Goal: Task Accomplishment & Management: Manage account settings

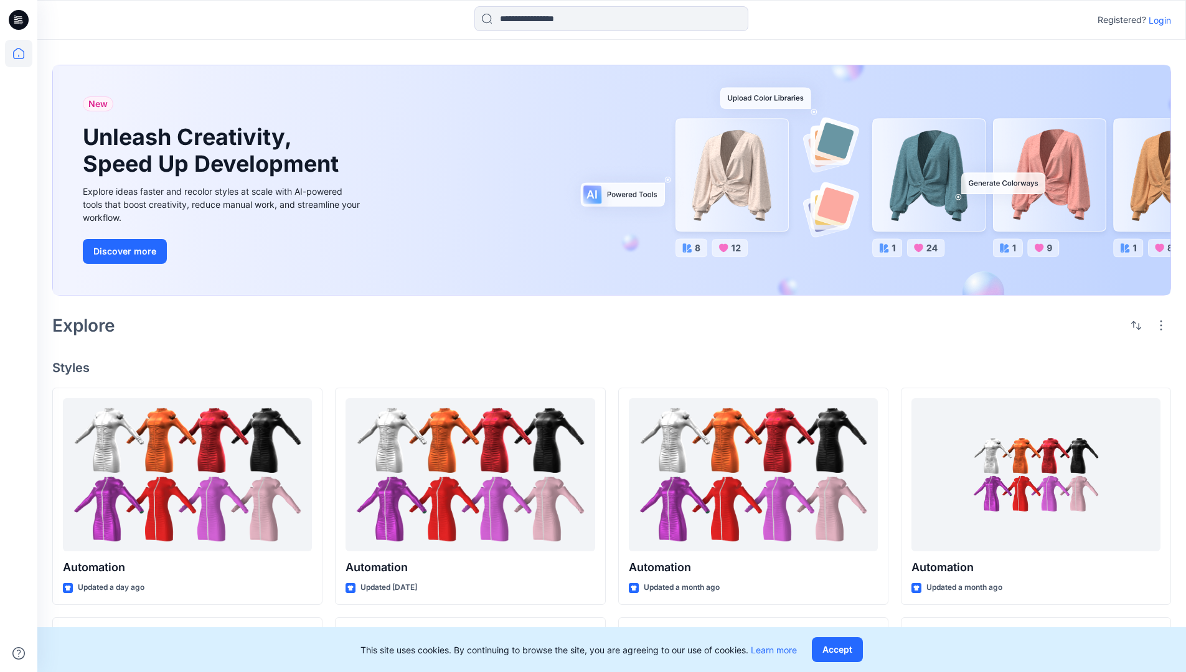
click at [1156, 20] on p "Login" at bounding box center [1159, 20] width 22 height 13
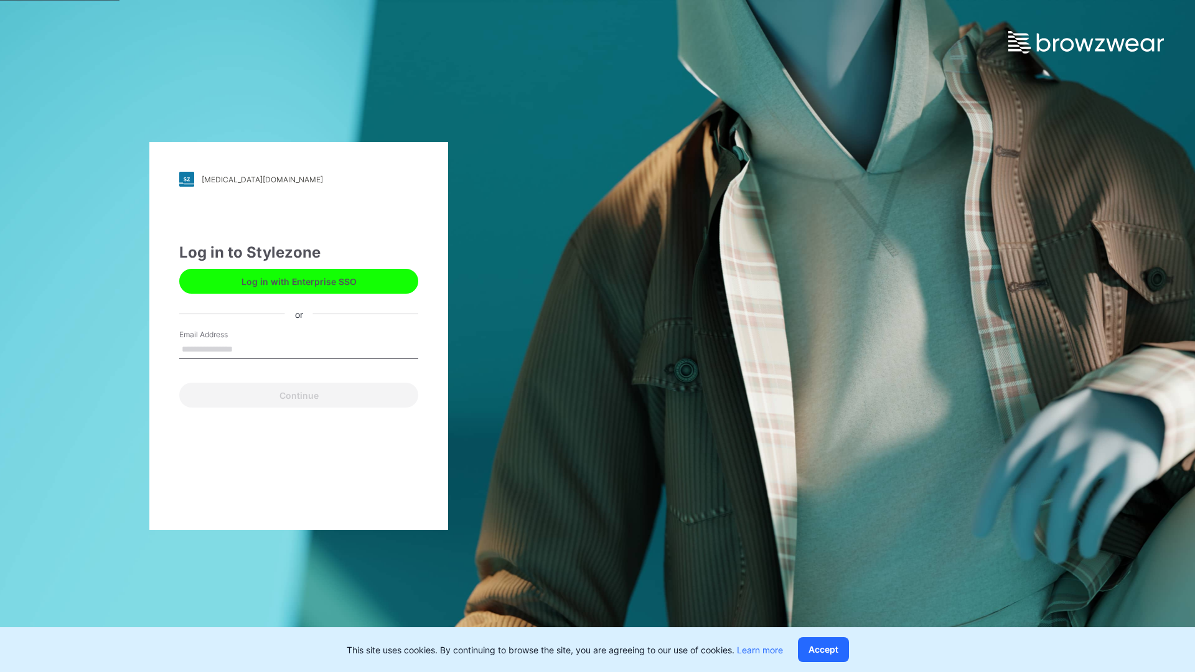
click at [246, 349] on input "Email Address" at bounding box center [298, 349] width 239 height 19
type input "**********"
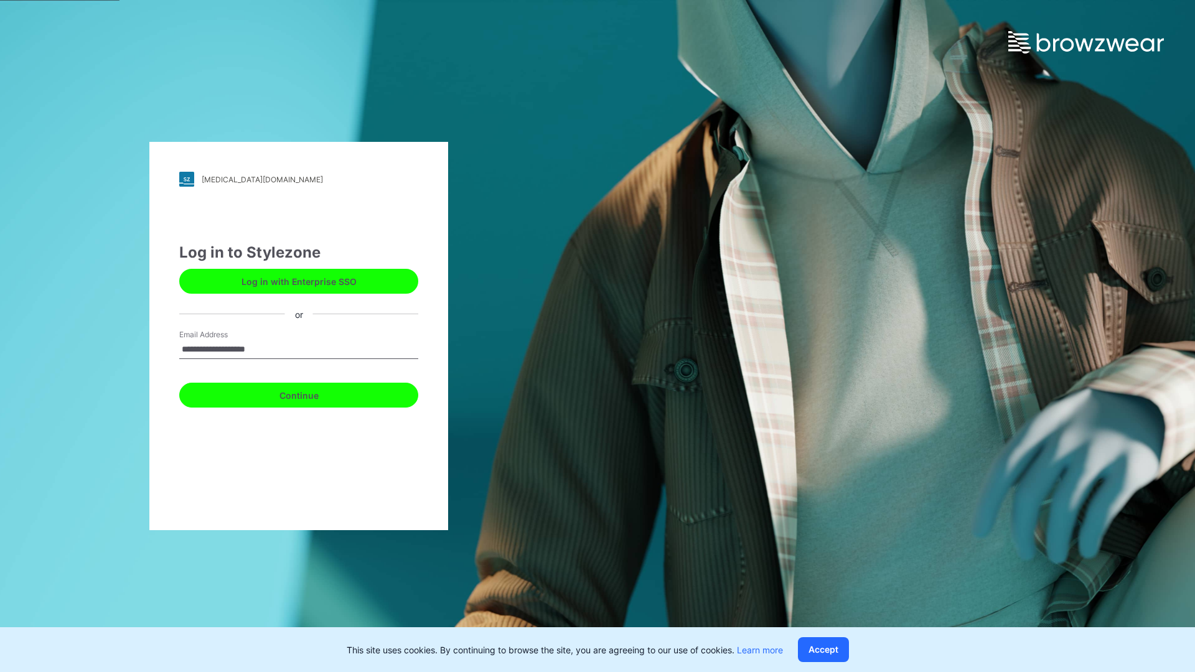
click at [312, 393] on button "Continue" at bounding box center [298, 395] width 239 height 25
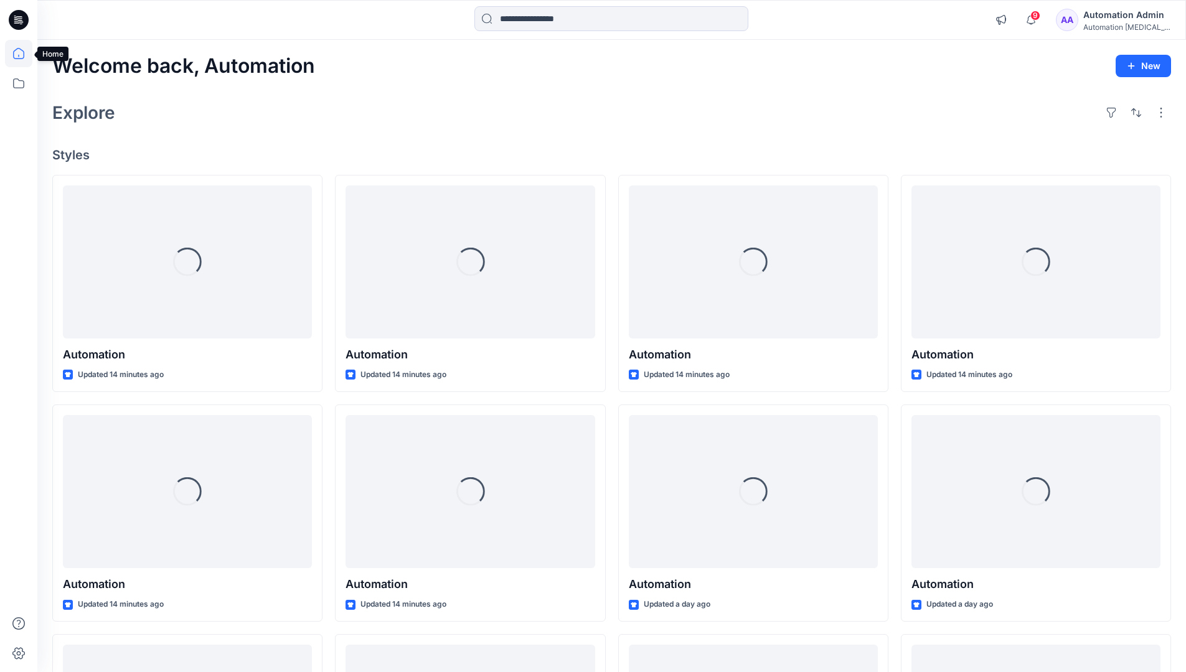
click at [24, 54] on icon at bounding box center [18, 53] width 11 height 11
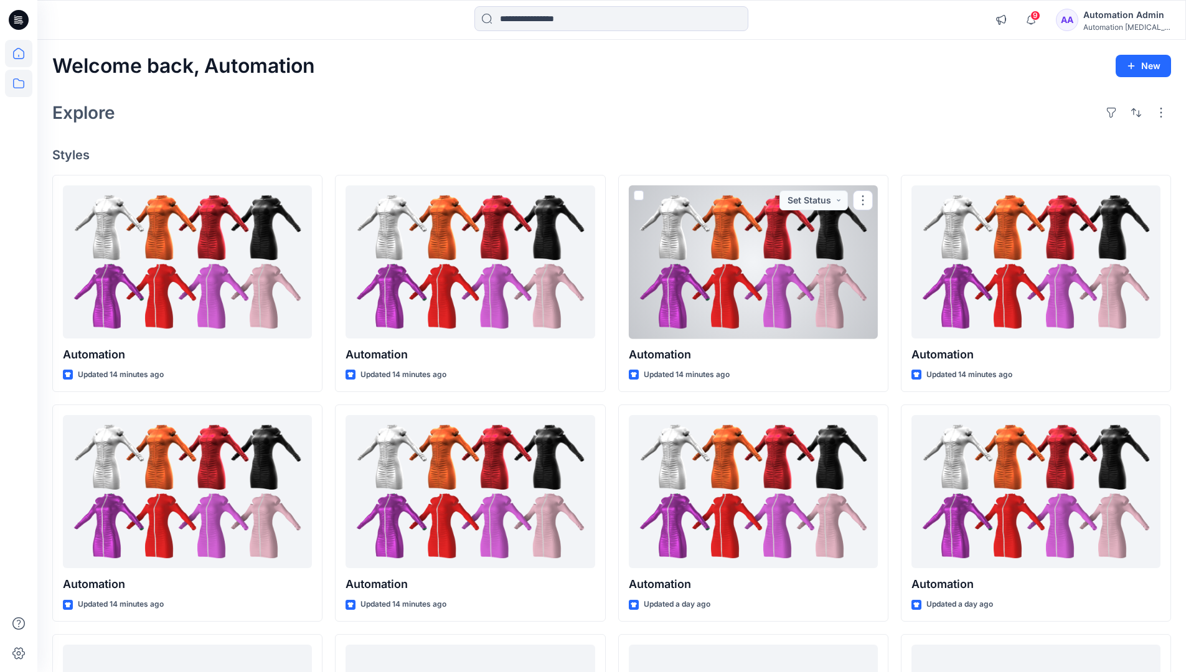
click at [22, 84] on icon at bounding box center [18, 83] width 27 height 27
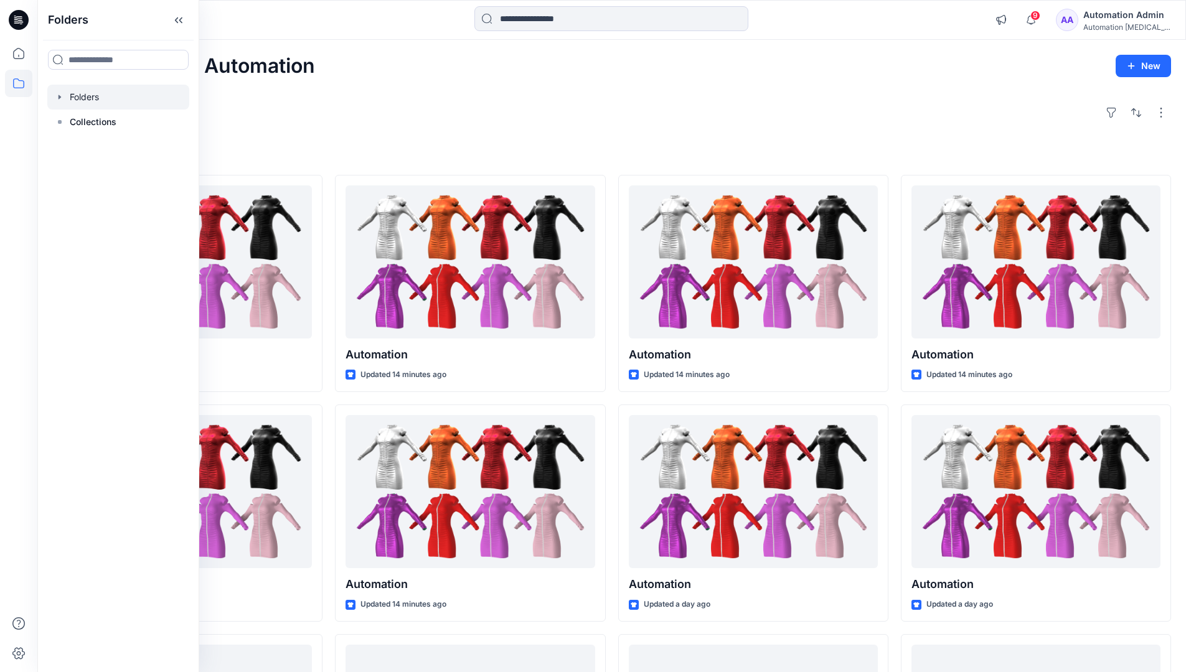
click at [78, 99] on div at bounding box center [118, 97] width 142 height 25
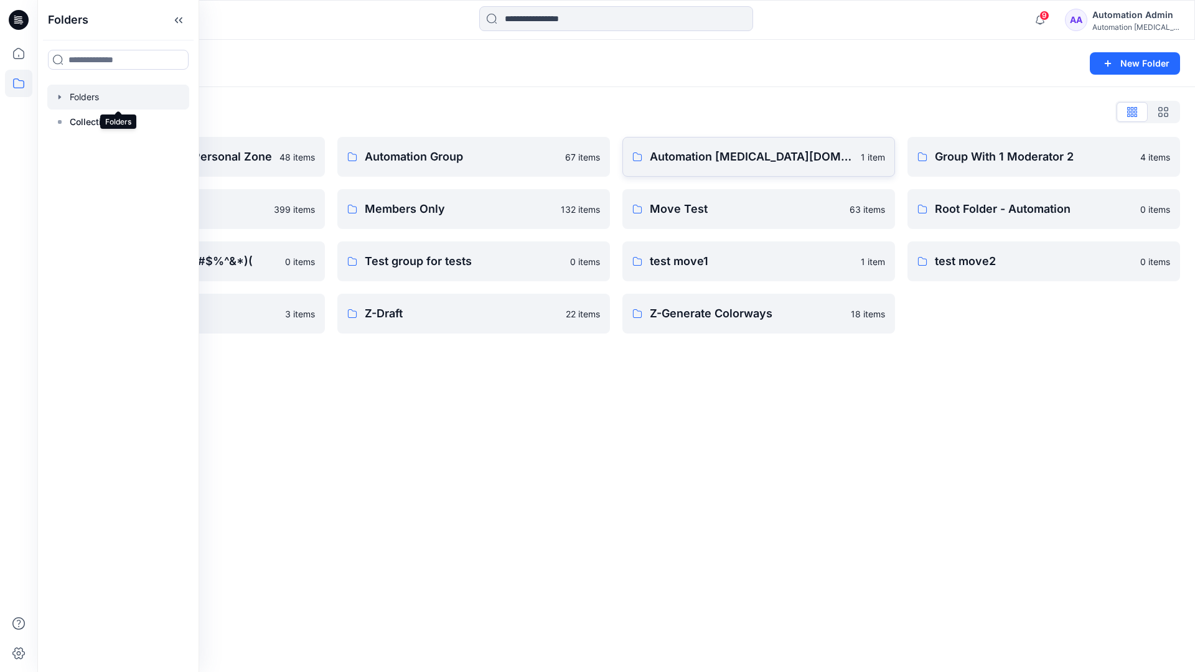
click at [727, 171] on link "Automation testim.io 1 item" at bounding box center [758, 157] width 273 height 40
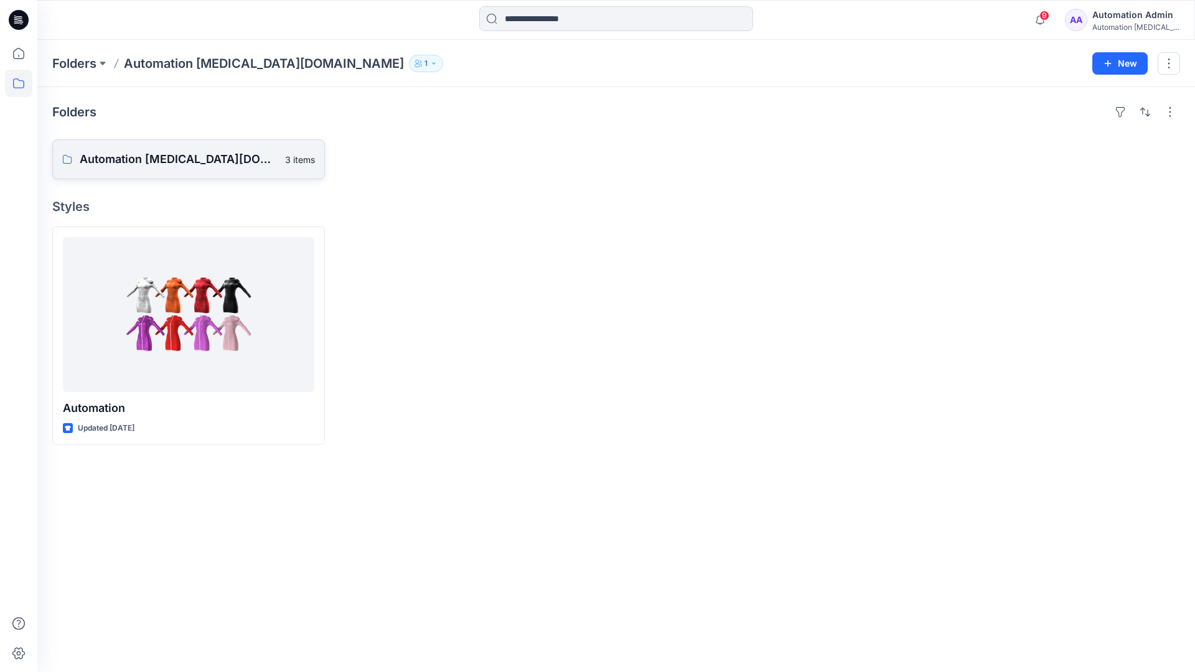
click at [167, 166] on p "Automation testim.io Board" at bounding box center [179, 159] width 198 height 17
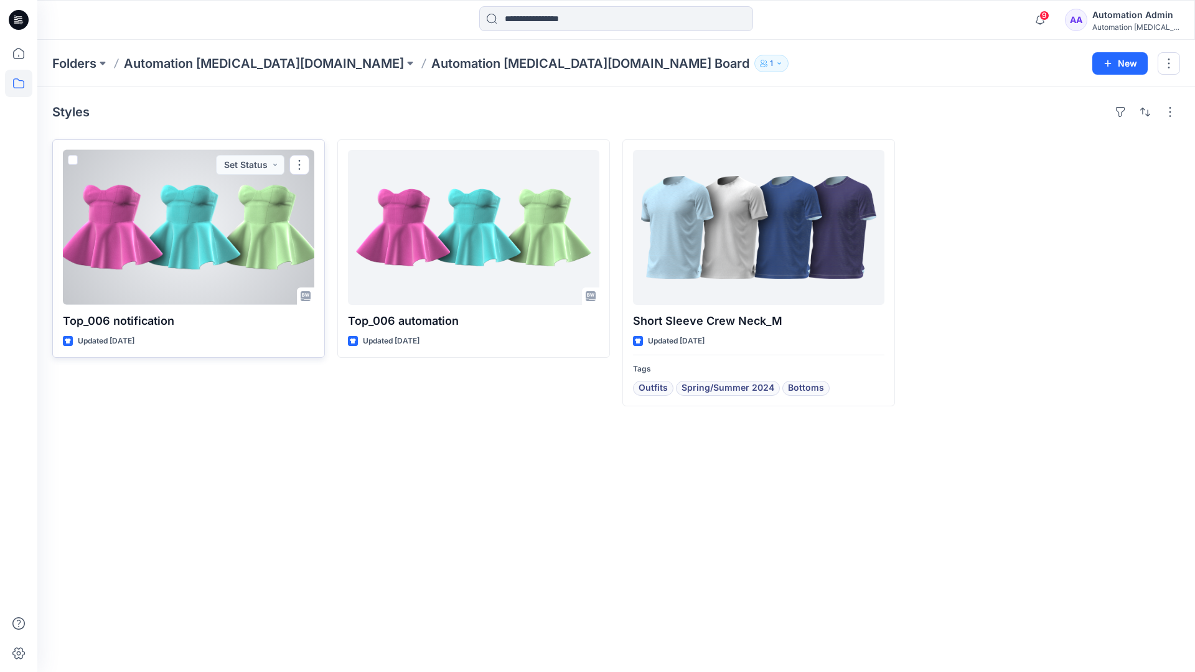
click at [77, 162] on span at bounding box center [73, 160] width 10 height 10
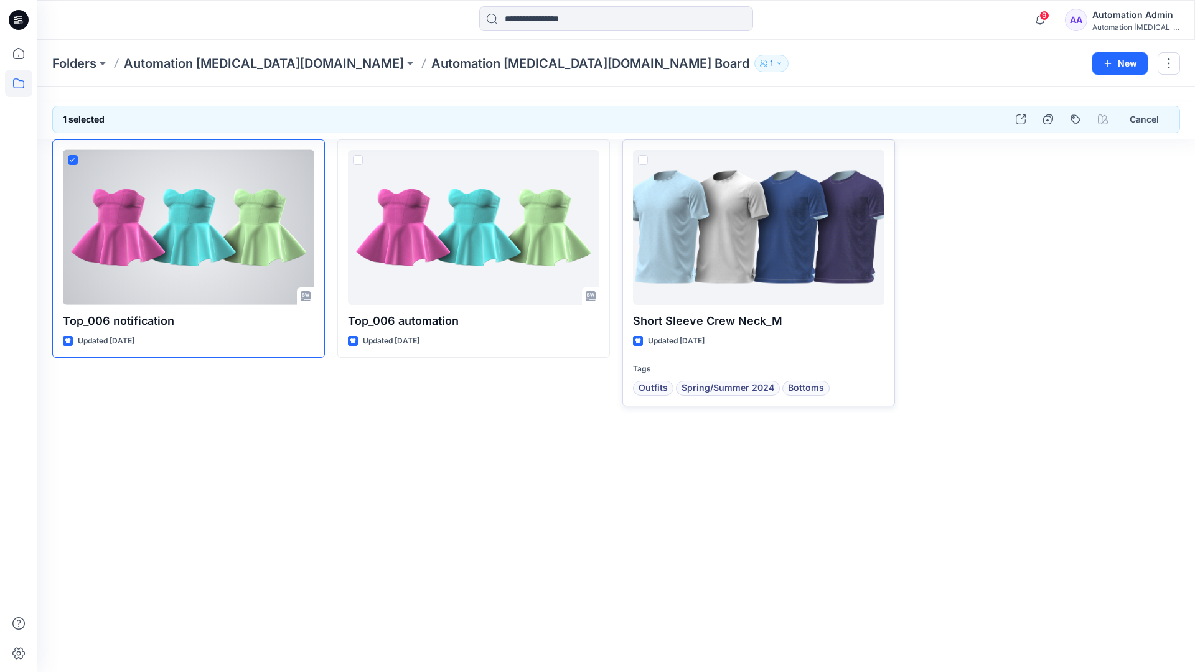
click at [645, 159] on span at bounding box center [643, 160] width 10 height 10
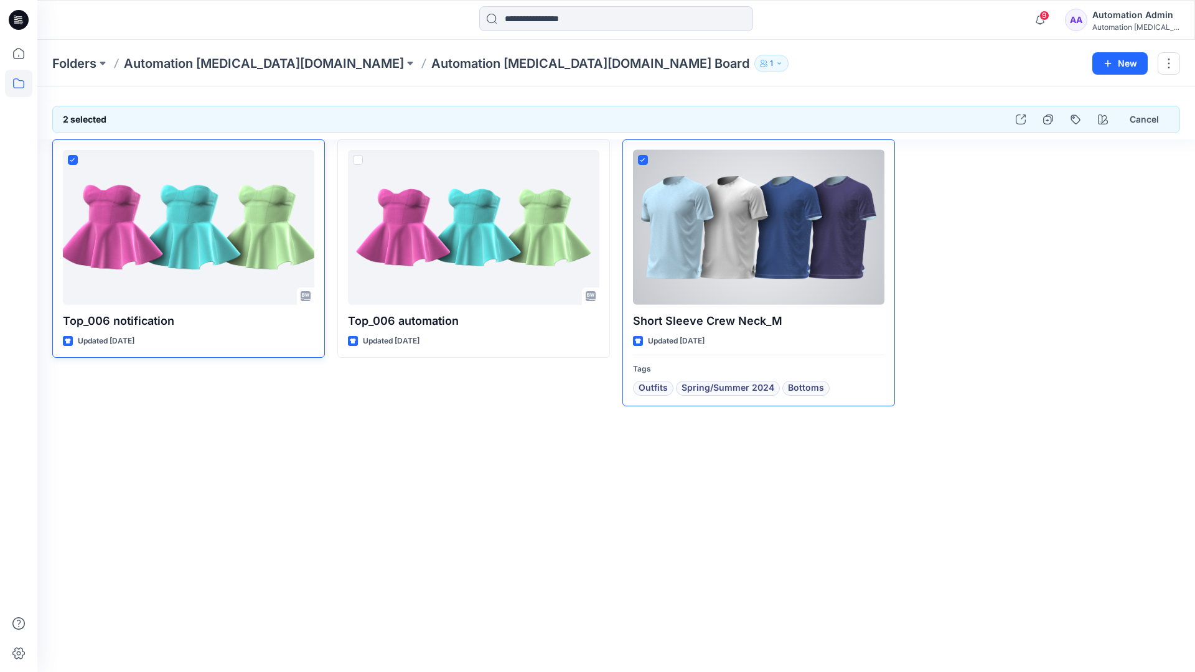
click at [75, 161] on icon at bounding box center [73, 160] width 6 height 4
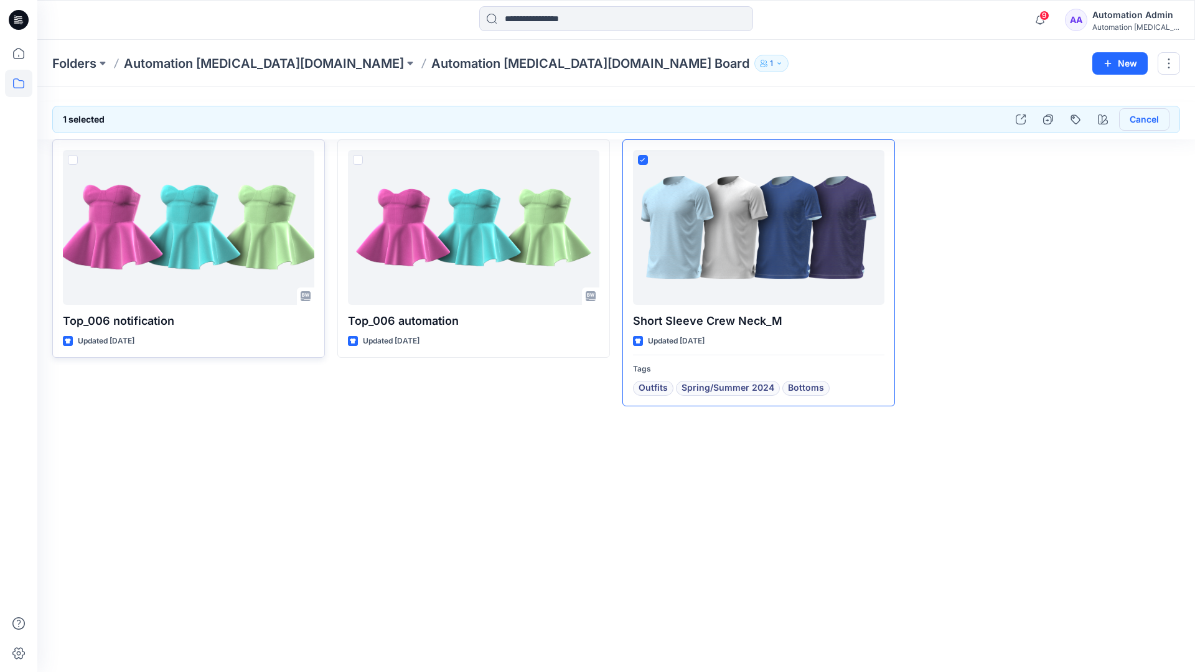
click at [1139, 121] on button "Cancel" at bounding box center [1144, 119] width 50 height 22
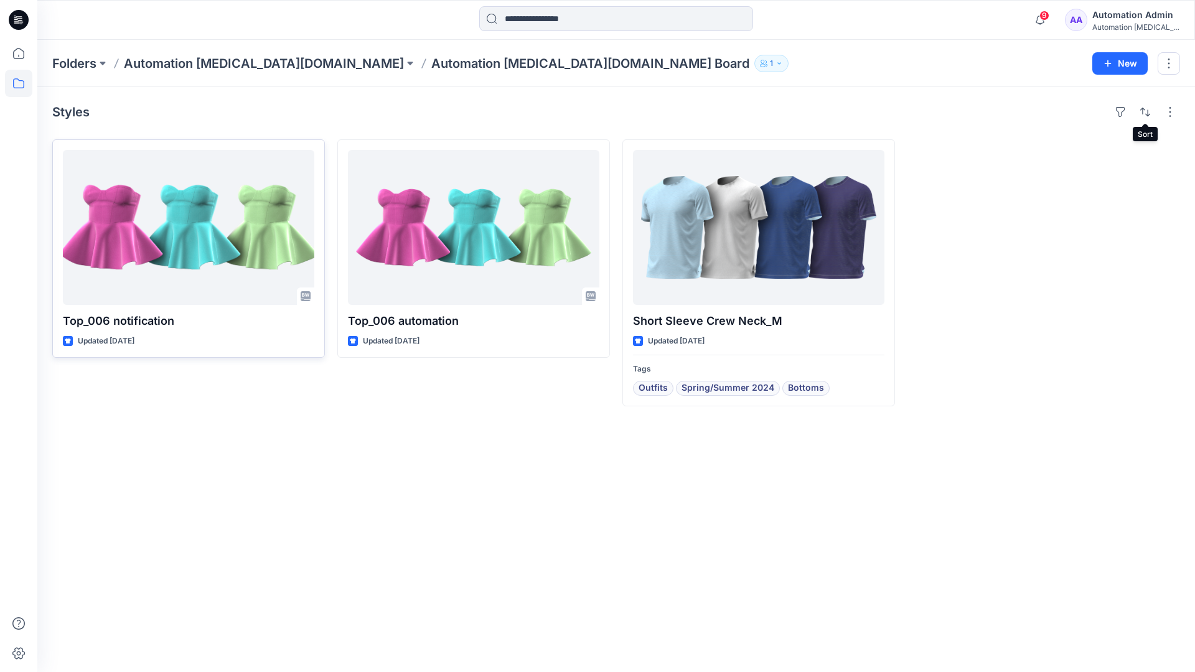
click at [1125, 23] on div "Automation [MEDICAL_DATA]..." at bounding box center [1135, 26] width 87 height 9
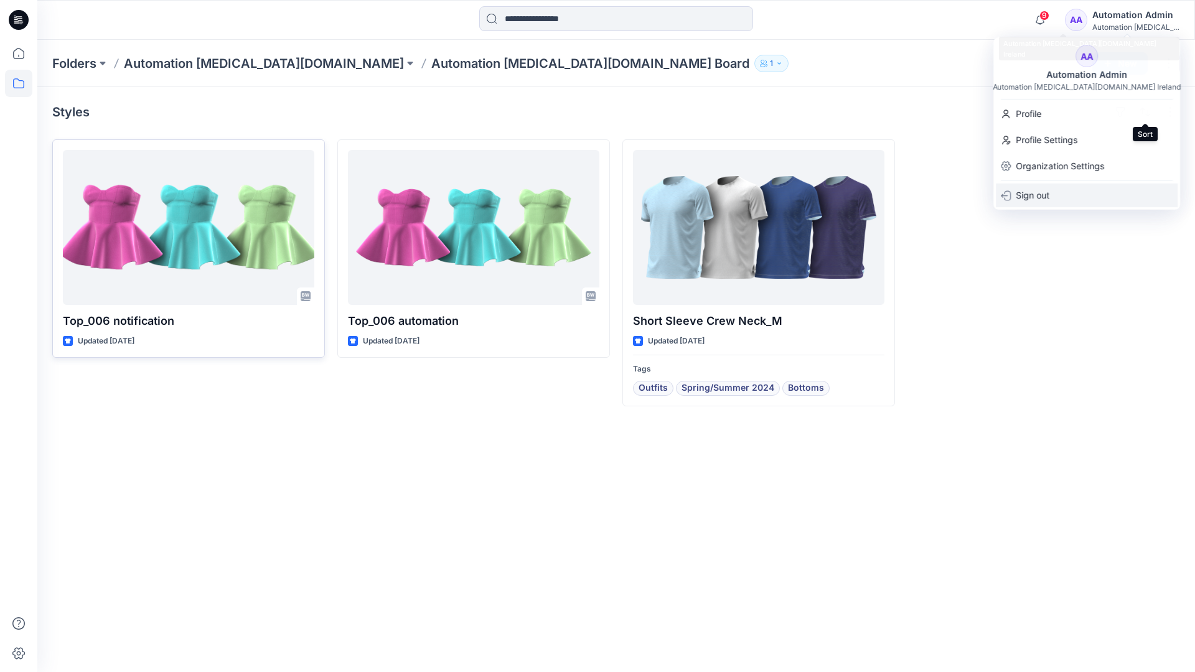
click at [1042, 194] on p "Sign out" at bounding box center [1033, 196] width 34 height 24
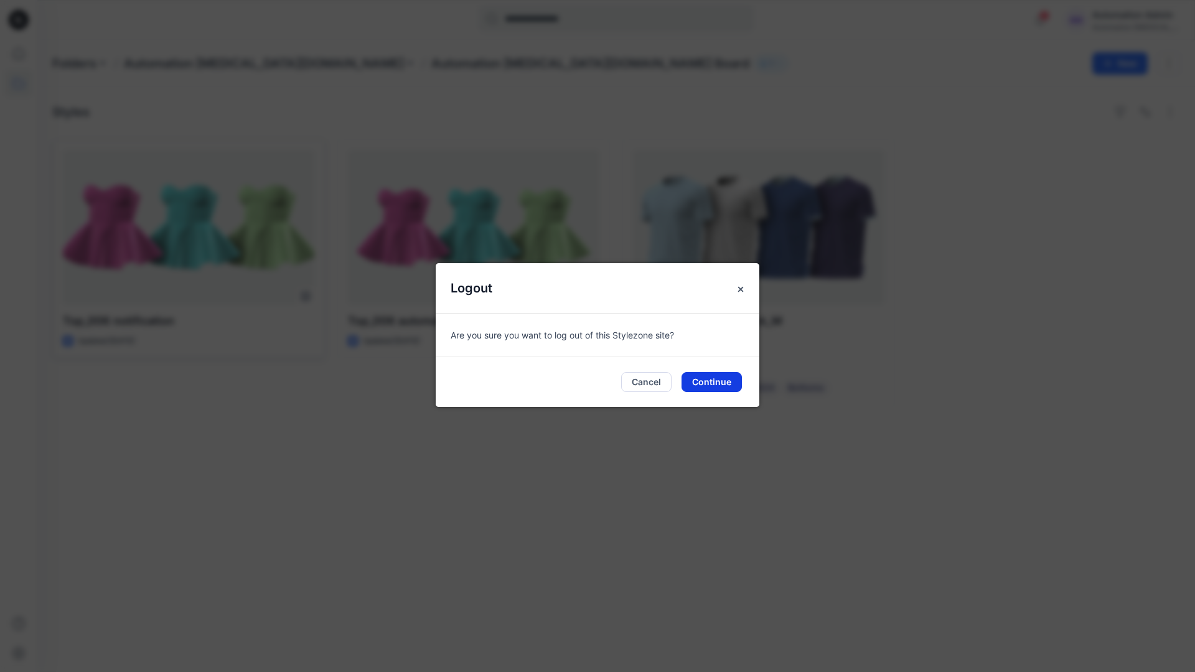
click at [729, 378] on button "Continue" at bounding box center [712, 382] width 60 height 20
